Goal: Find specific page/section: Find specific page/section

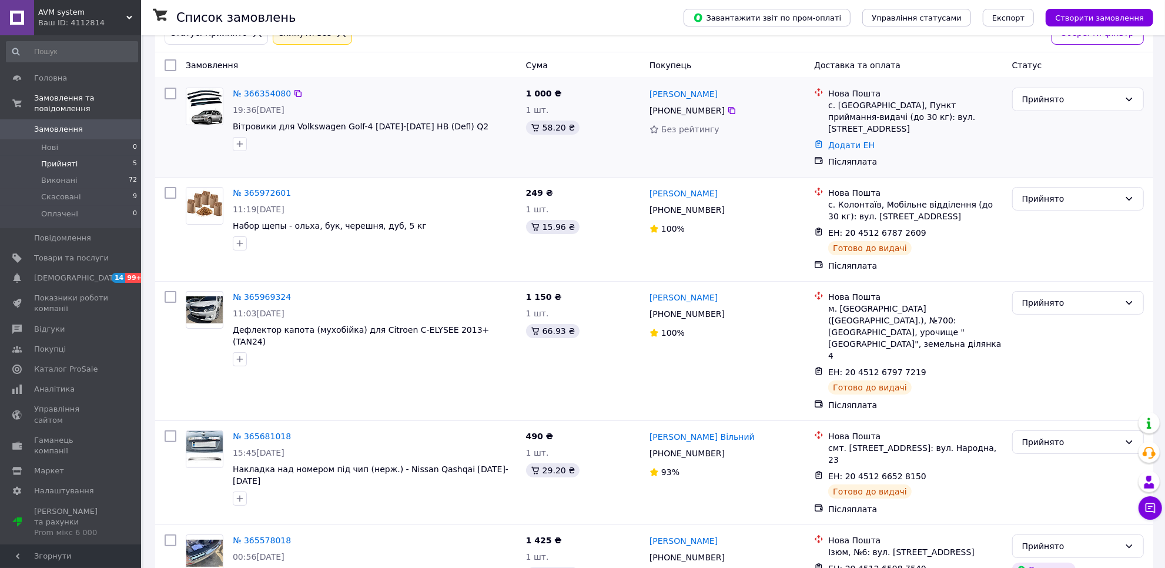
scroll to position [87, 0]
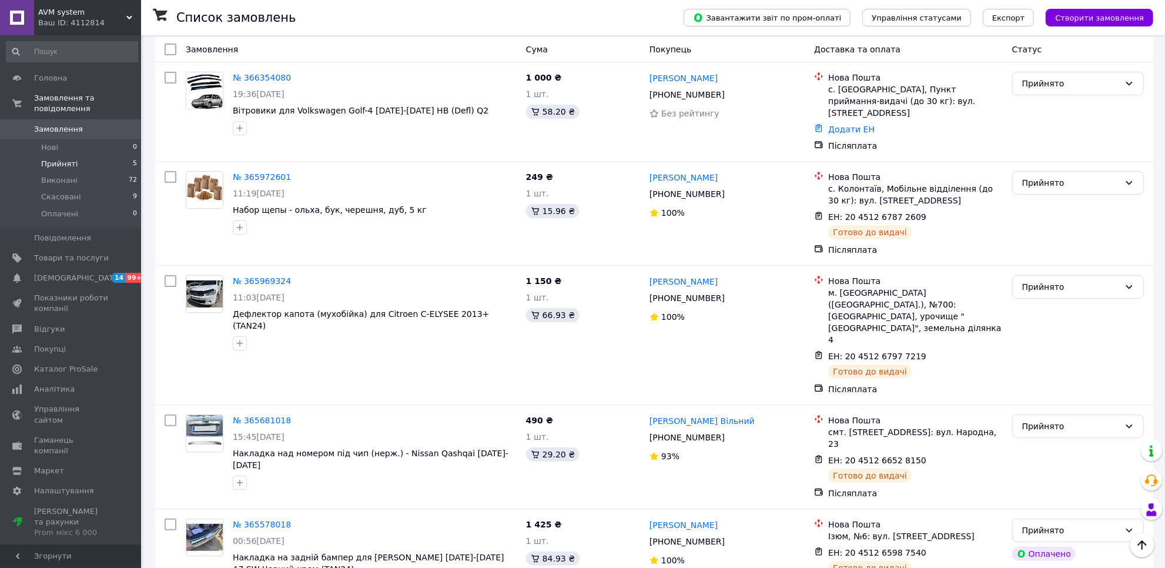
scroll to position [87, 0]
click at [64, 253] on span "Товари та послуги" at bounding box center [71, 258] width 75 height 11
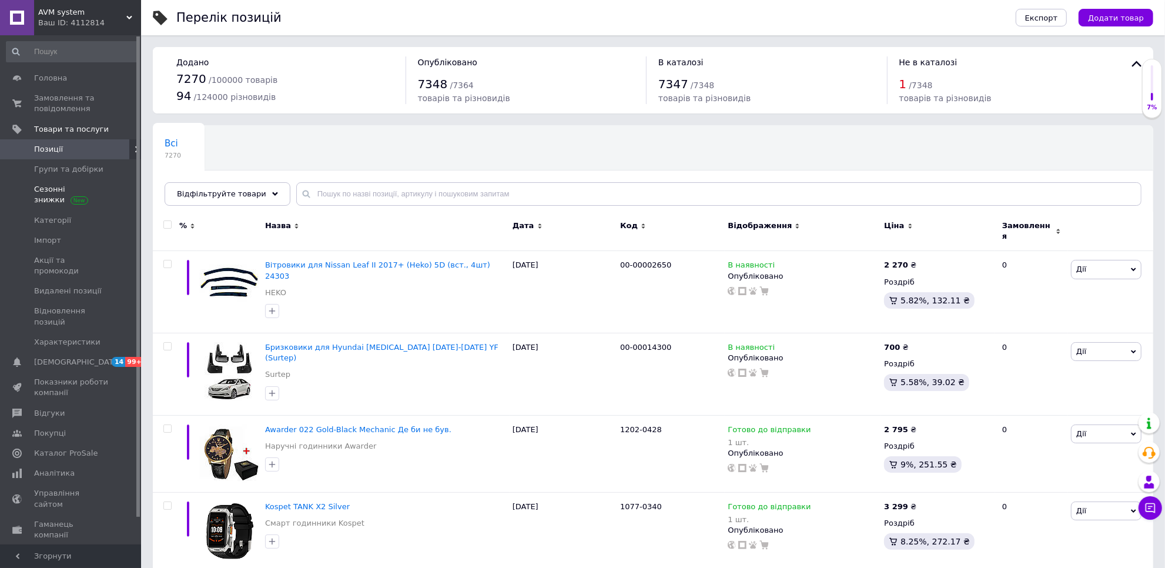
click at [52, 185] on span "Сезонні знижки" at bounding box center [71, 194] width 75 height 21
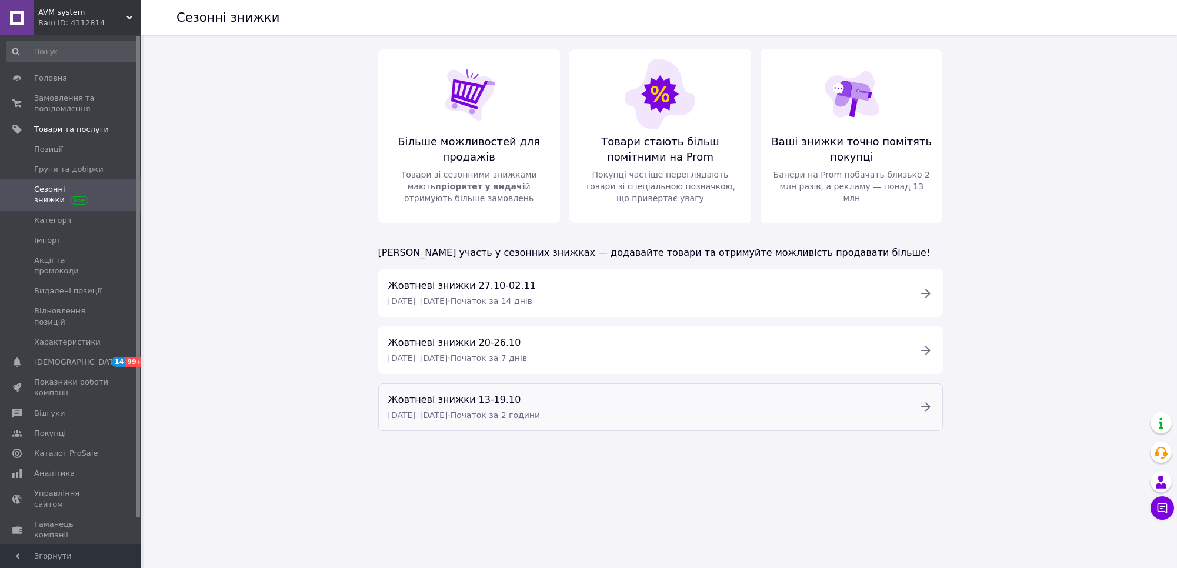
click at [921, 402] on icon at bounding box center [925, 407] width 14 height 14
